Goal: Information Seeking & Learning: Learn about a topic

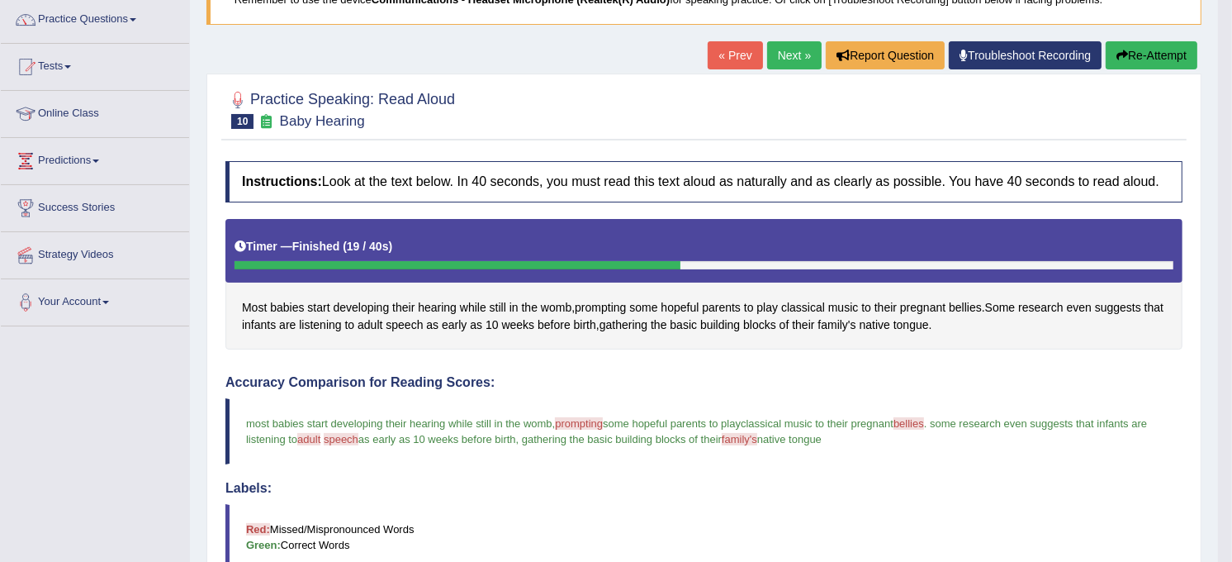
click at [796, 53] on link "Next »" at bounding box center [794, 55] width 55 height 28
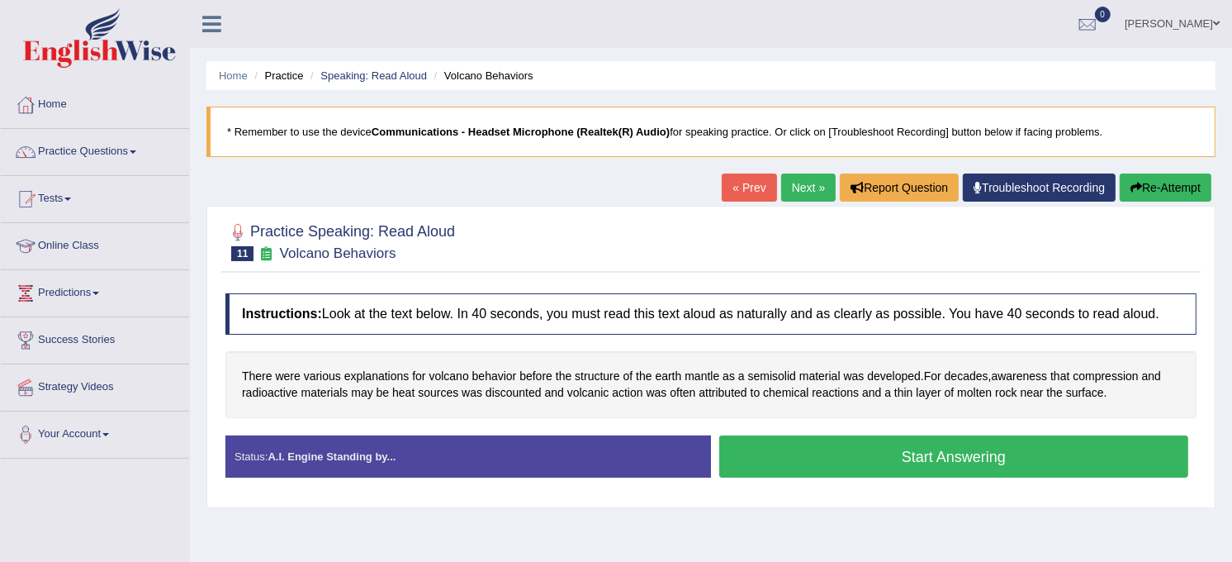
click at [906, 459] on button "Start Answering" at bounding box center [953, 456] width 469 height 42
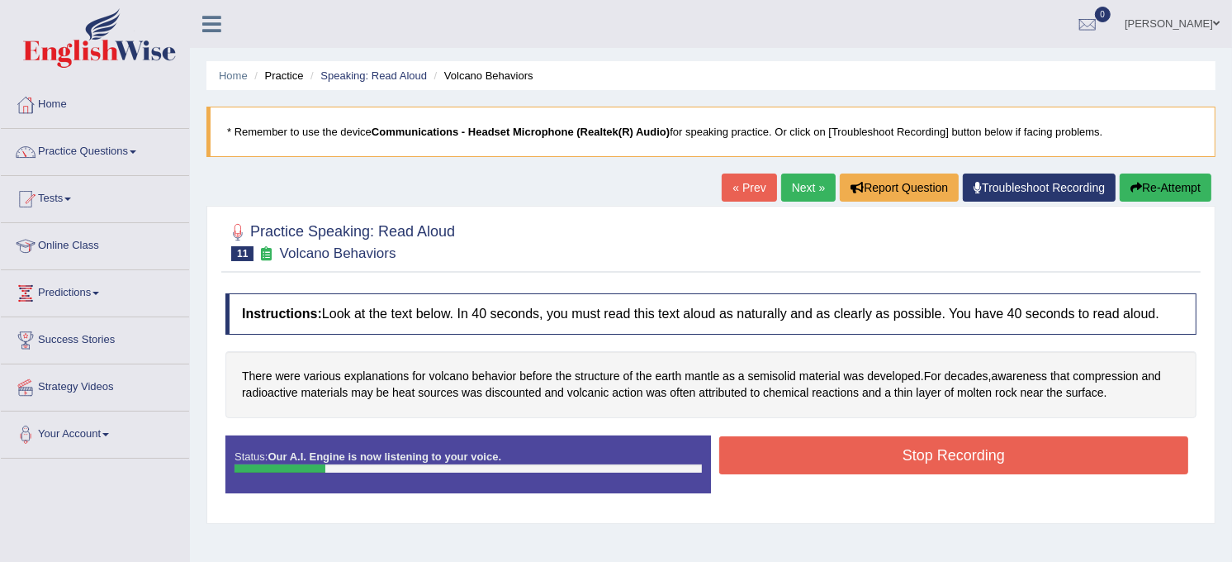
click at [906, 459] on button "Stop Recording" at bounding box center [953, 455] width 469 height 38
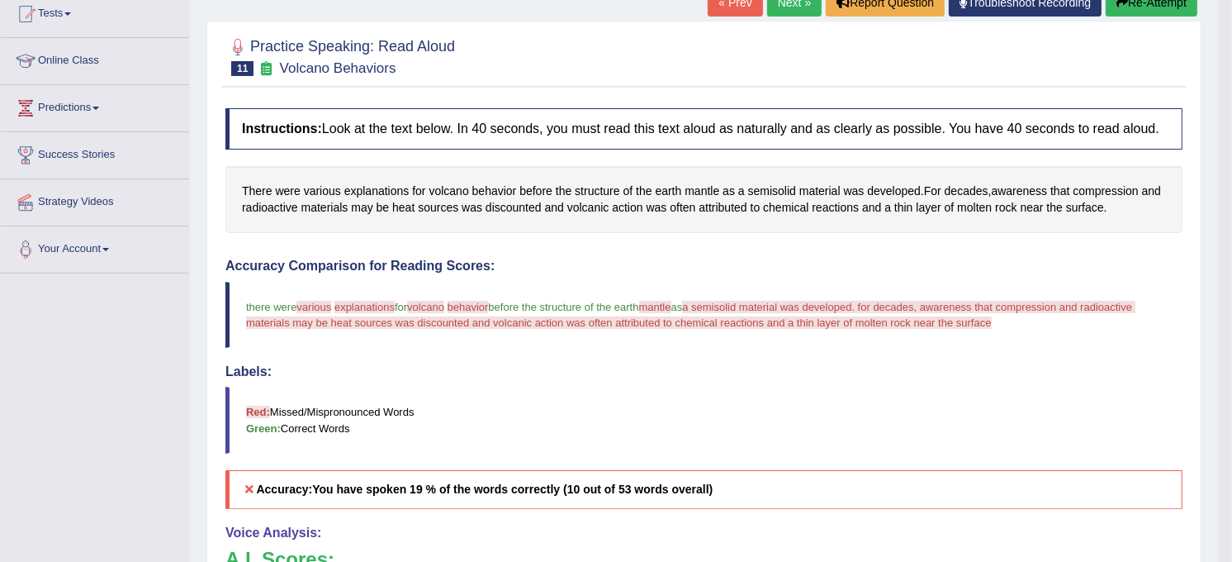
scroll to position [183, 0]
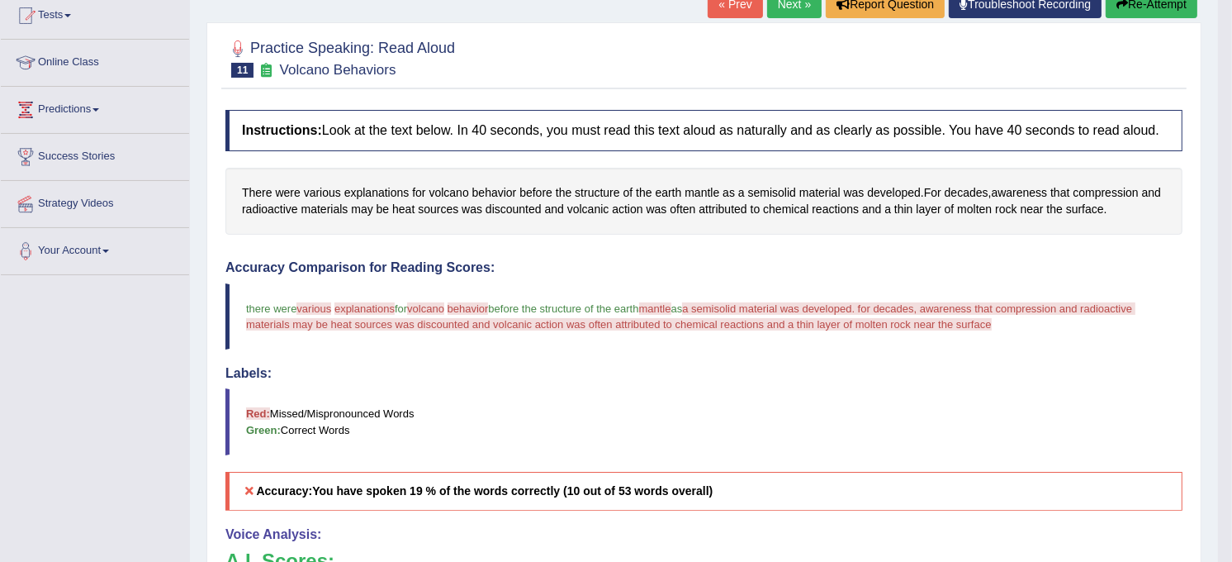
click at [1146, 2] on button "Re-Attempt" at bounding box center [1152, 4] width 92 height 28
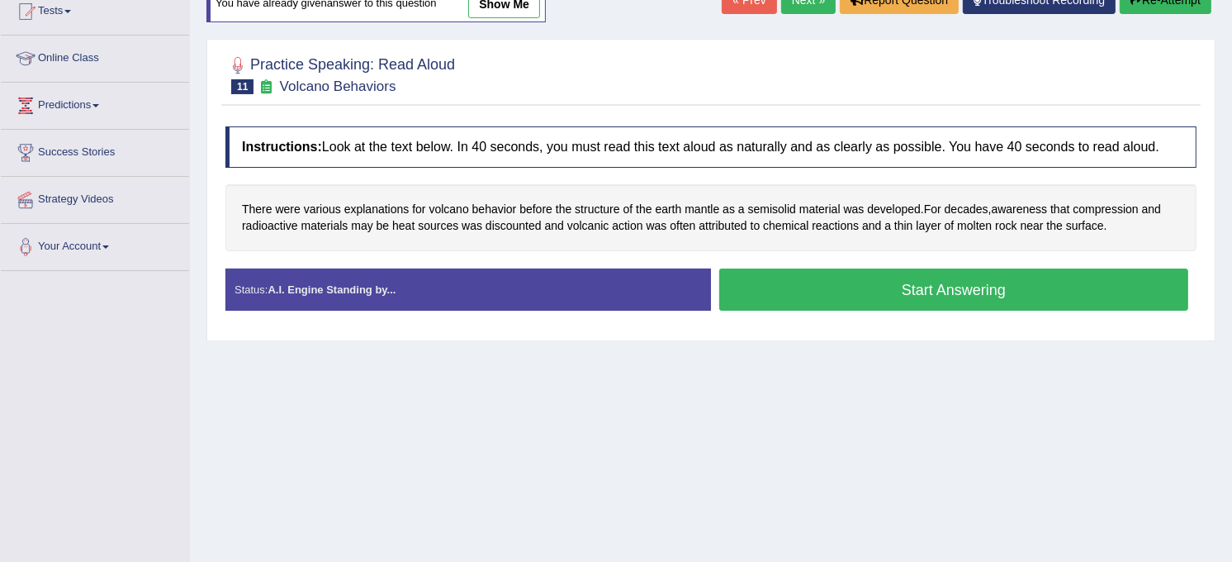
drag, startPoint x: 0, startPoint y: 0, endPoint x: 925, endPoint y: 303, distance: 973.4
click at [925, 303] on button "Start Answering" at bounding box center [953, 289] width 469 height 42
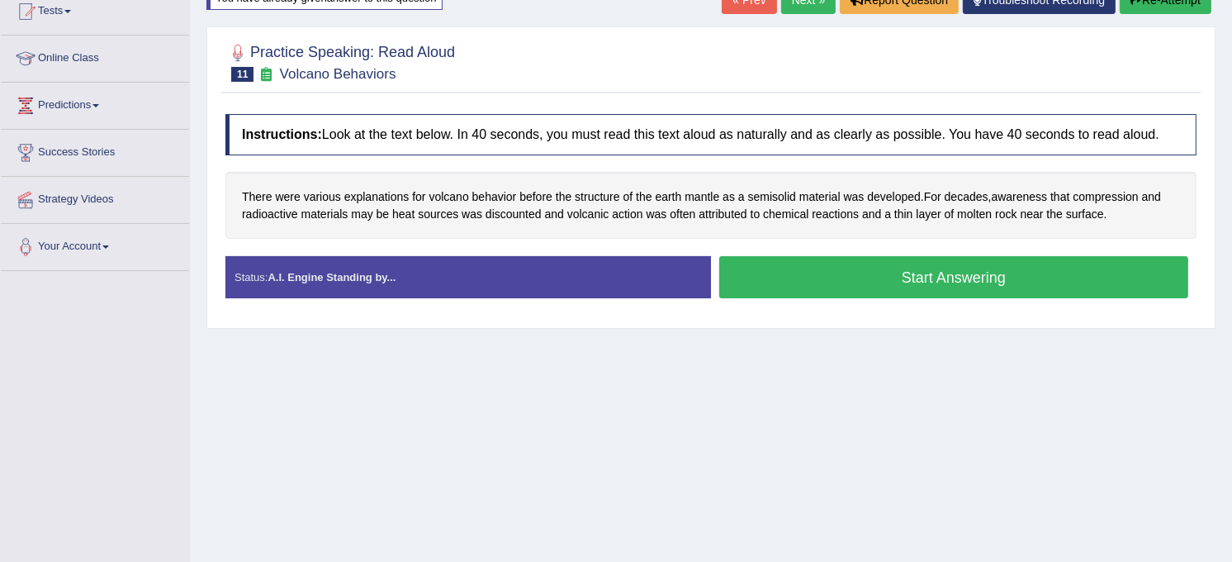
scroll to position [183, 0]
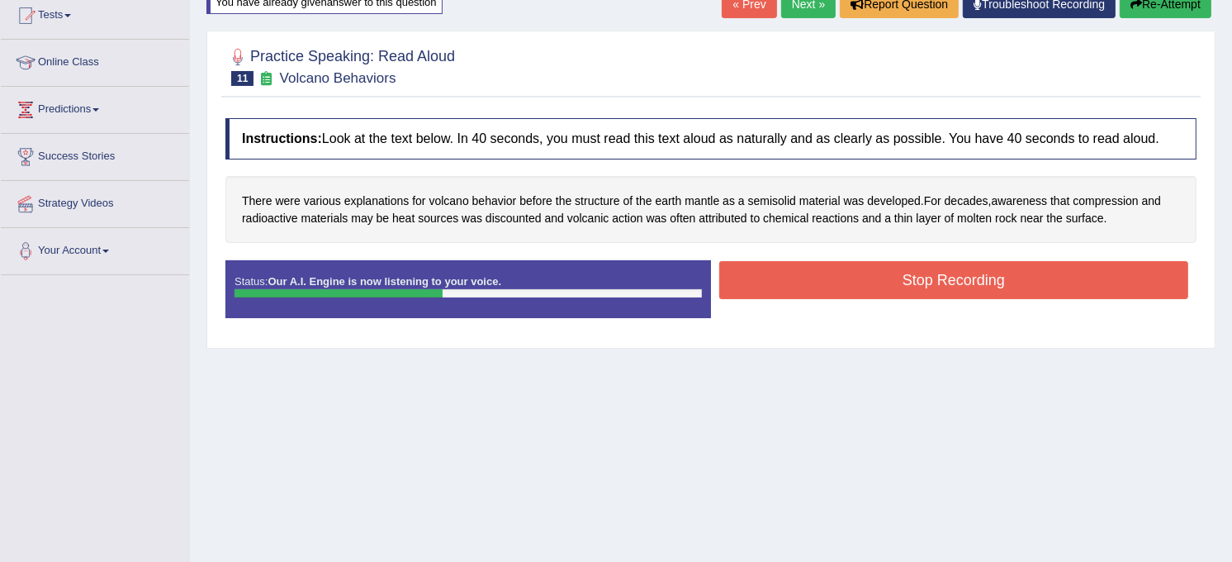
click at [921, 291] on button "Stop Recording" at bounding box center [953, 280] width 469 height 38
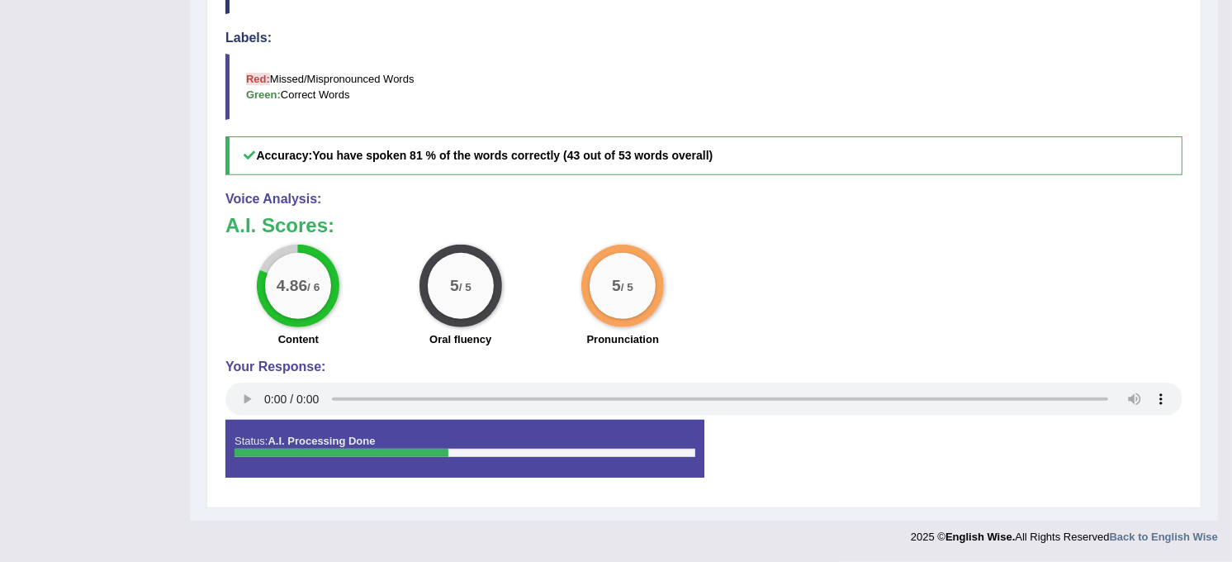
scroll to position [40, 0]
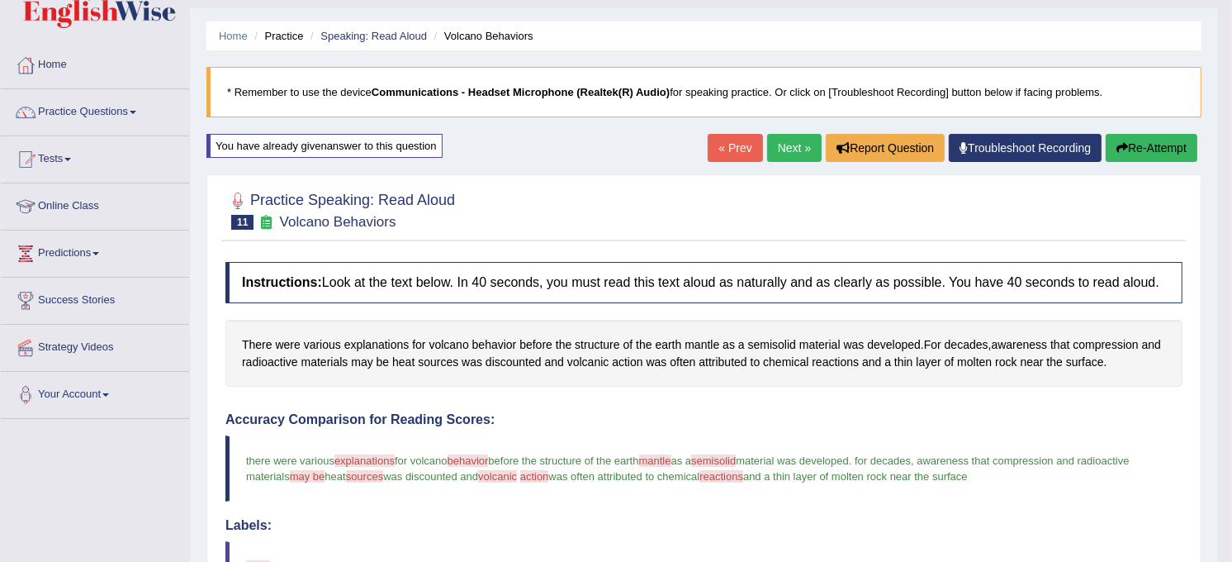
click at [801, 152] on link "Next »" at bounding box center [794, 148] width 55 height 28
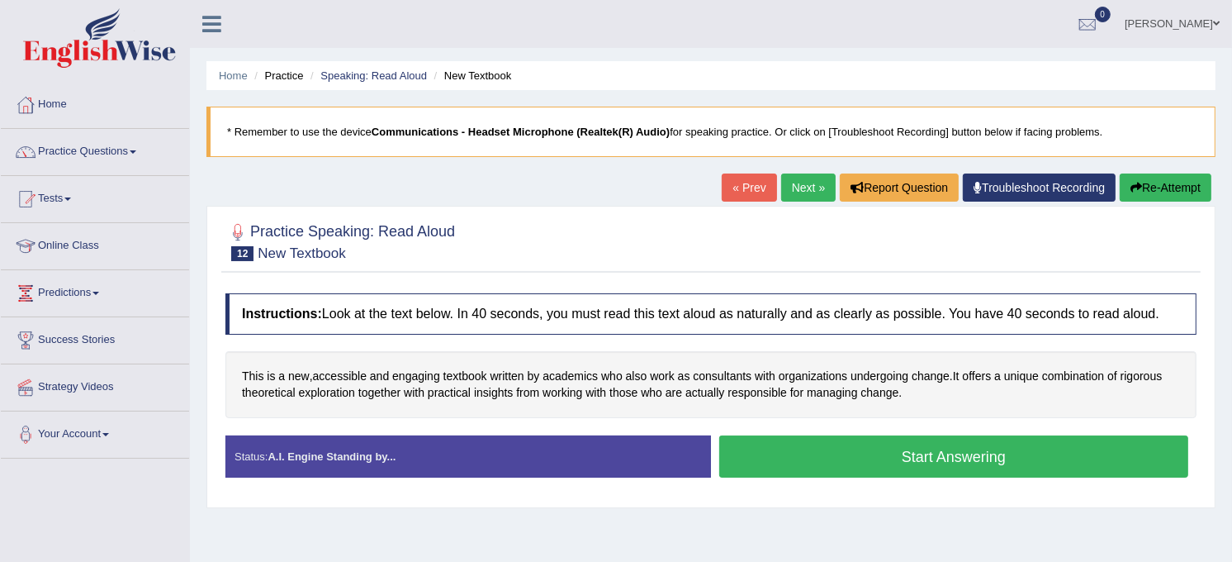
click at [951, 474] on button "Start Answering" at bounding box center [953, 456] width 469 height 42
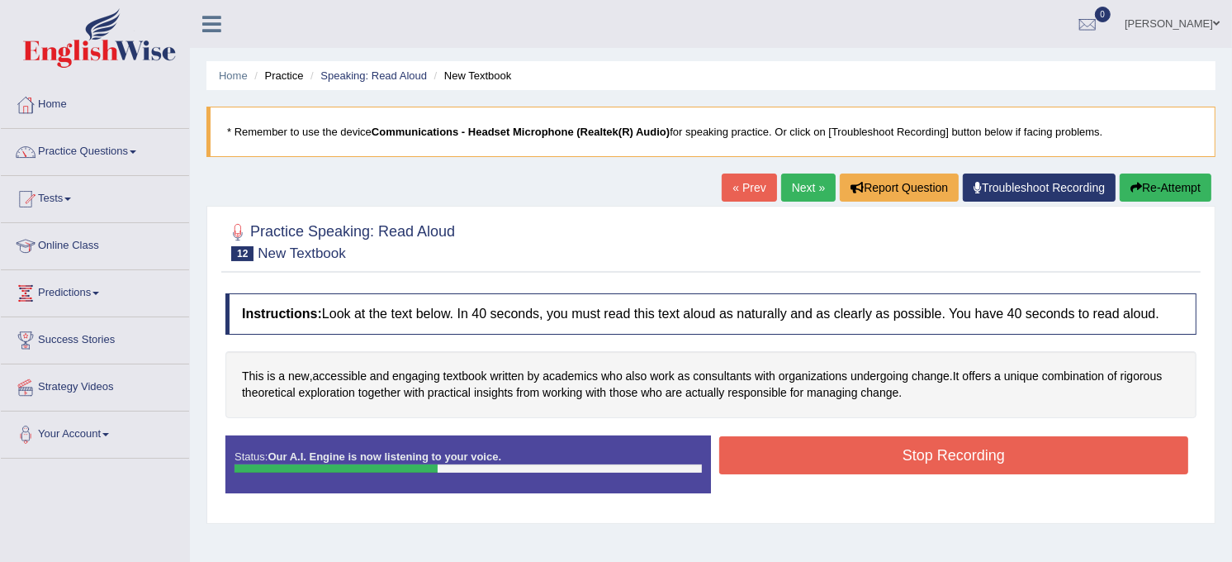
click at [951, 474] on button "Stop Recording" at bounding box center [953, 455] width 469 height 38
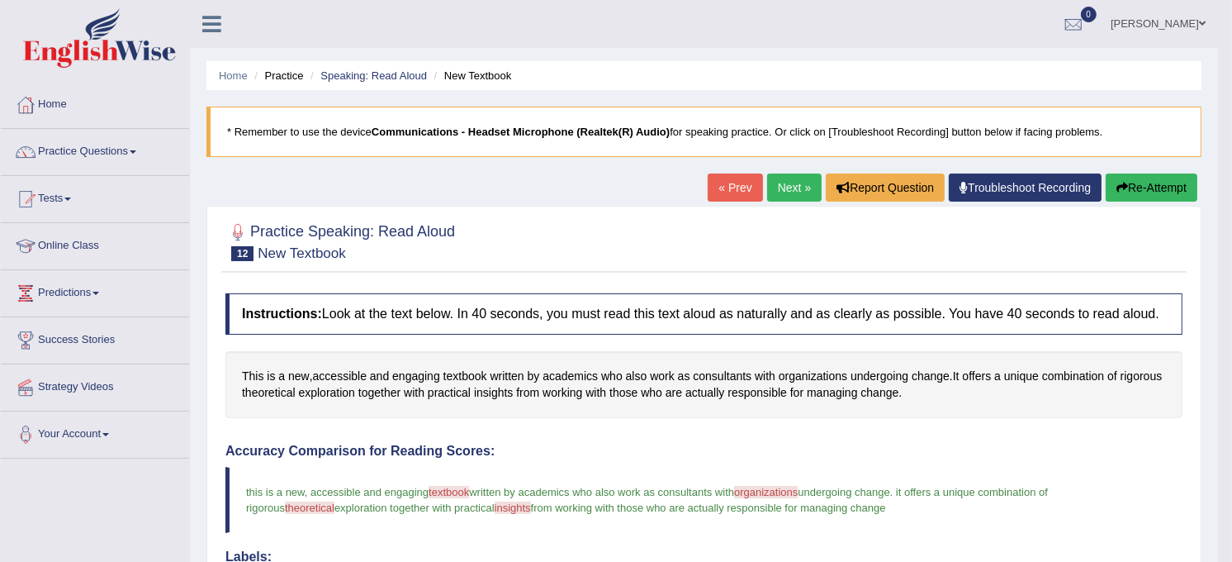
click at [771, 192] on link "Next »" at bounding box center [794, 187] width 55 height 28
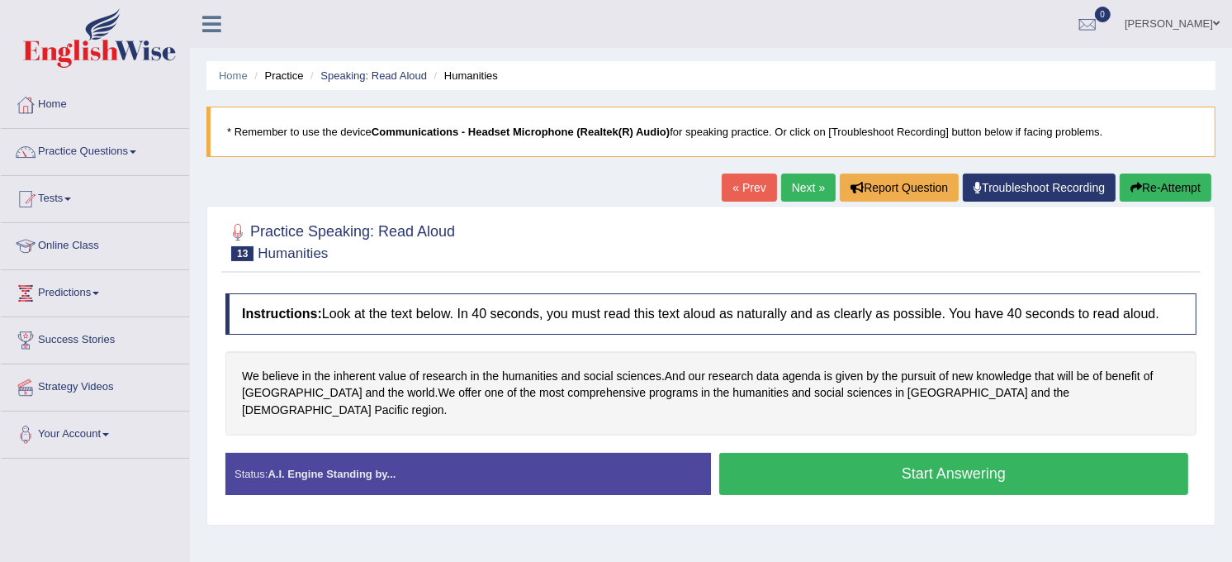
click at [848, 468] on button "Start Answering" at bounding box center [953, 474] width 469 height 42
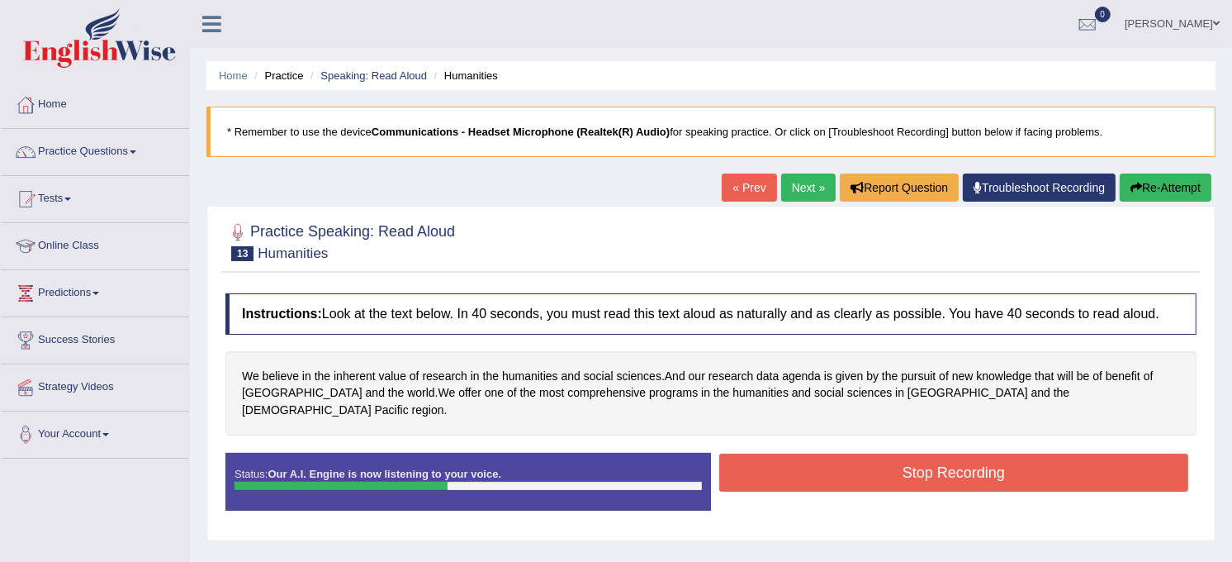
click at [848, 468] on button "Stop Recording" at bounding box center [953, 472] width 469 height 38
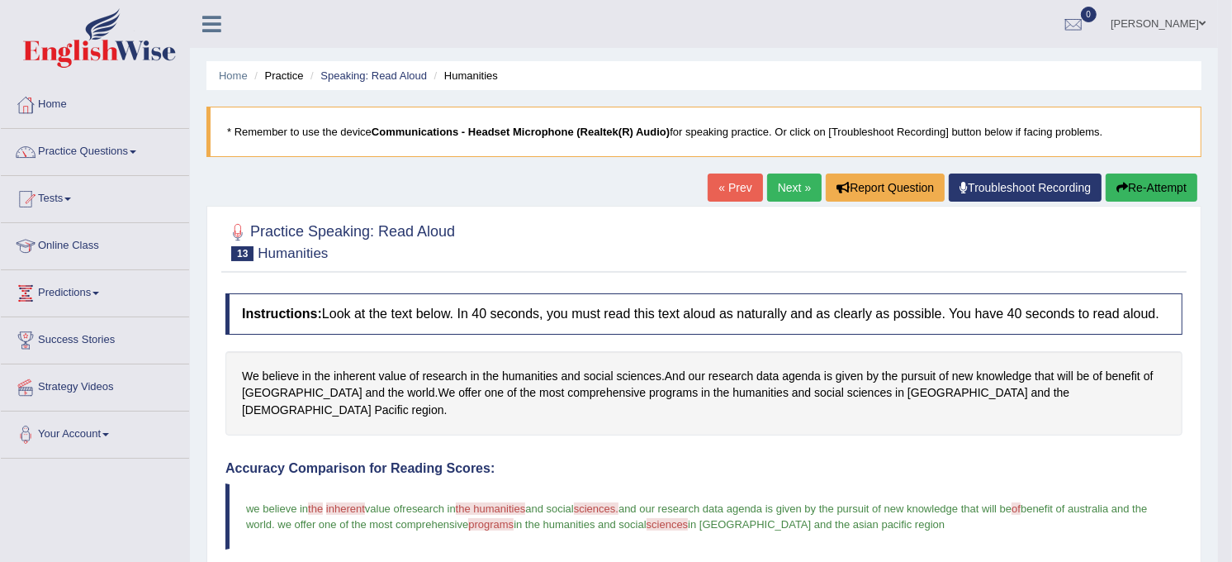
click at [788, 182] on link "Next »" at bounding box center [794, 187] width 55 height 28
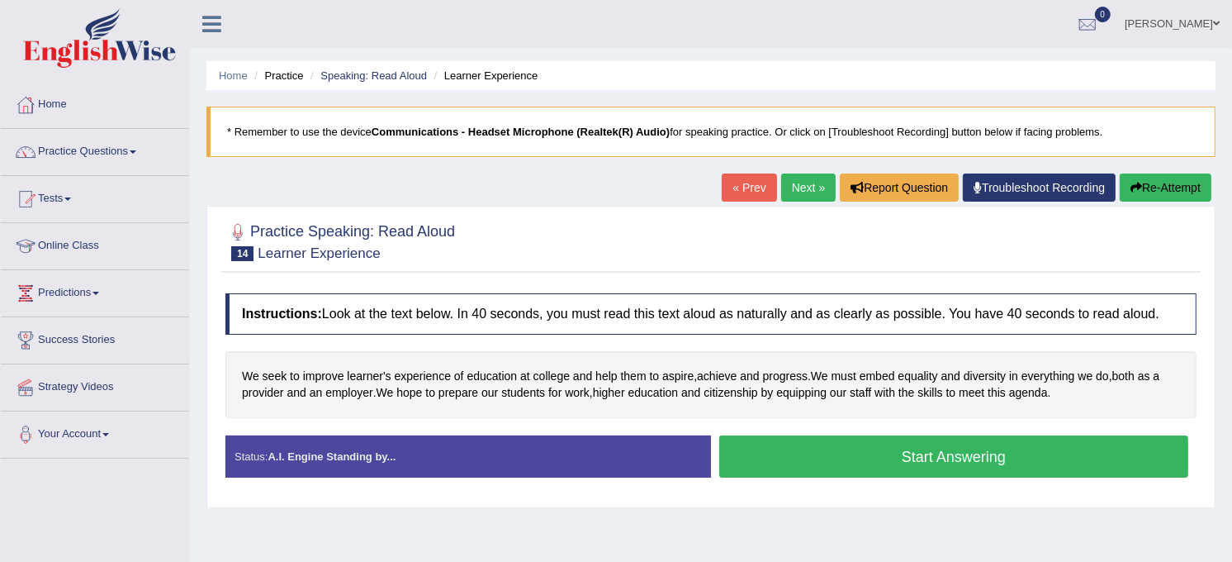
click at [889, 443] on button "Start Answering" at bounding box center [953, 456] width 469 height 42
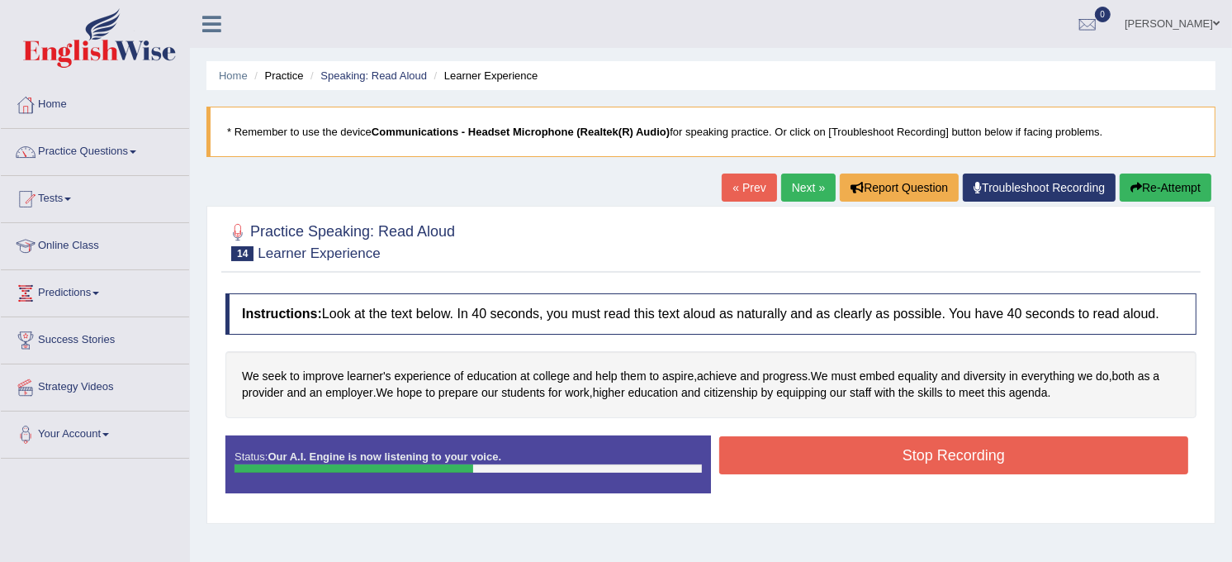
click at [889, 443] on button "Stop Recording" at bounding box center [953, 455] width 469 height 38
